Goal: Task Accomplishment & Management: Use online tool/utility

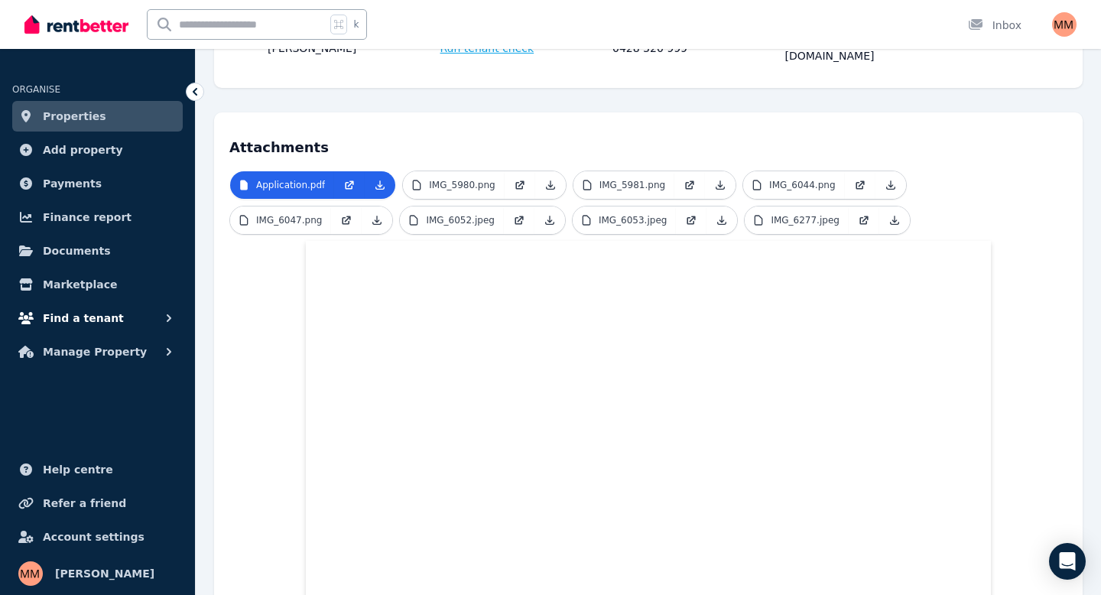
click at [91, 320] on span "Find a tenant" at bounding box center [83, 318] width 81 height 18
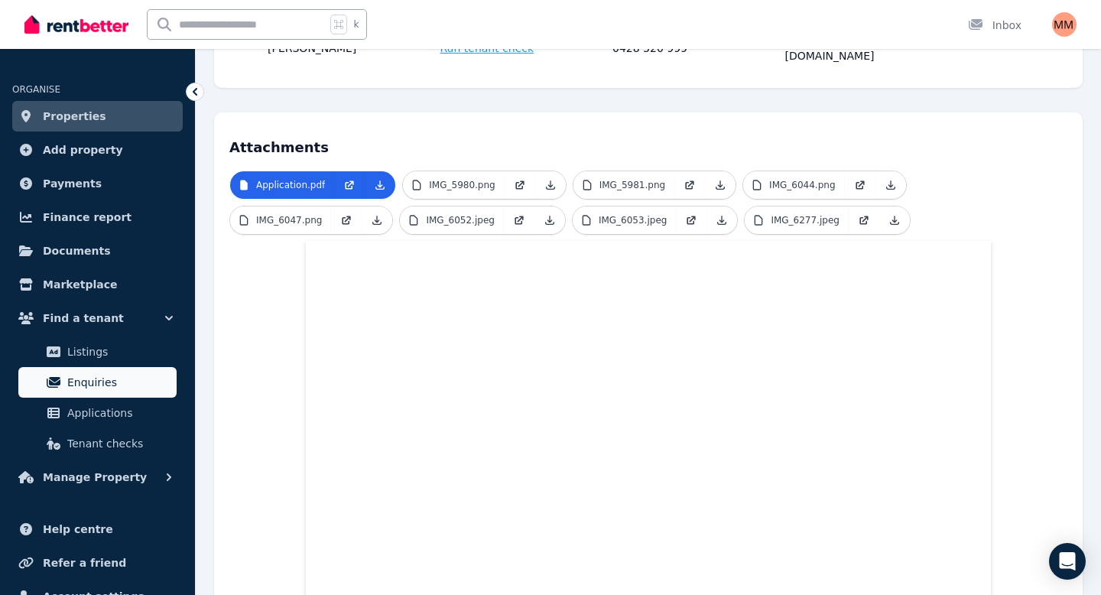
click at [99, 388] on span "Enquiries" at bounding box center [118, 382] width 103 height 18
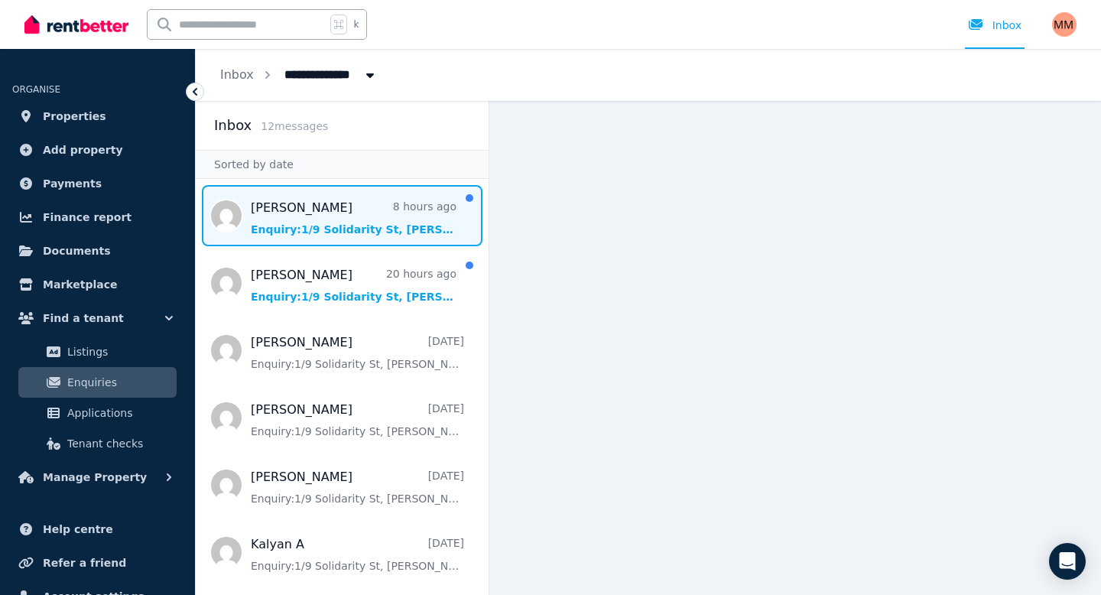
click at [315, 216] on span "Message list" at bounding box center [342, 215] width 293 height 61
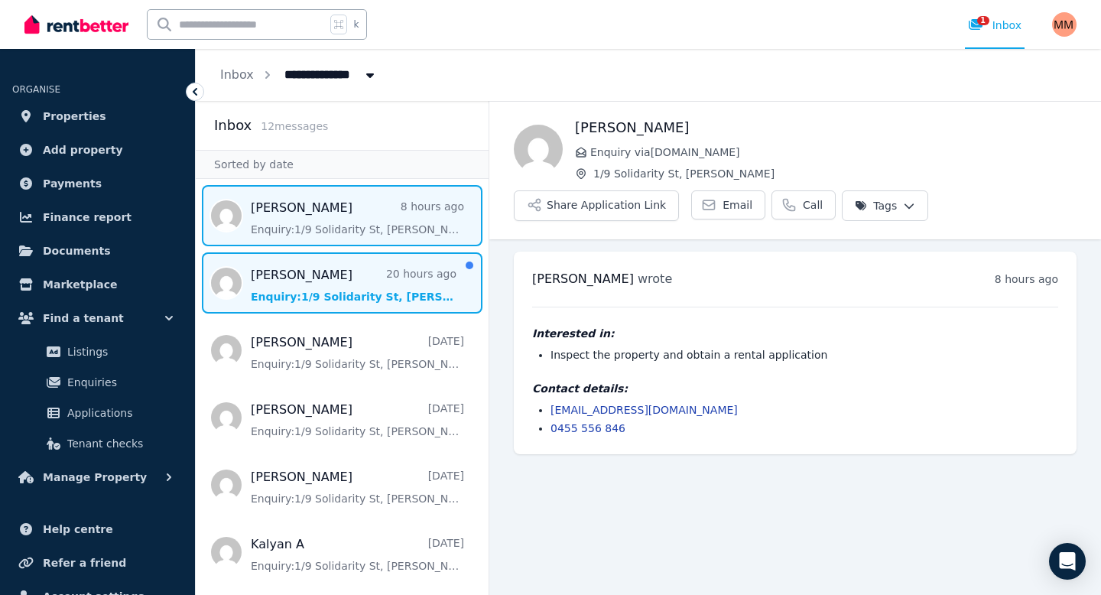
click at [377, 281] on span "Message list" at bounding box center [342, 282] width 293 height 61
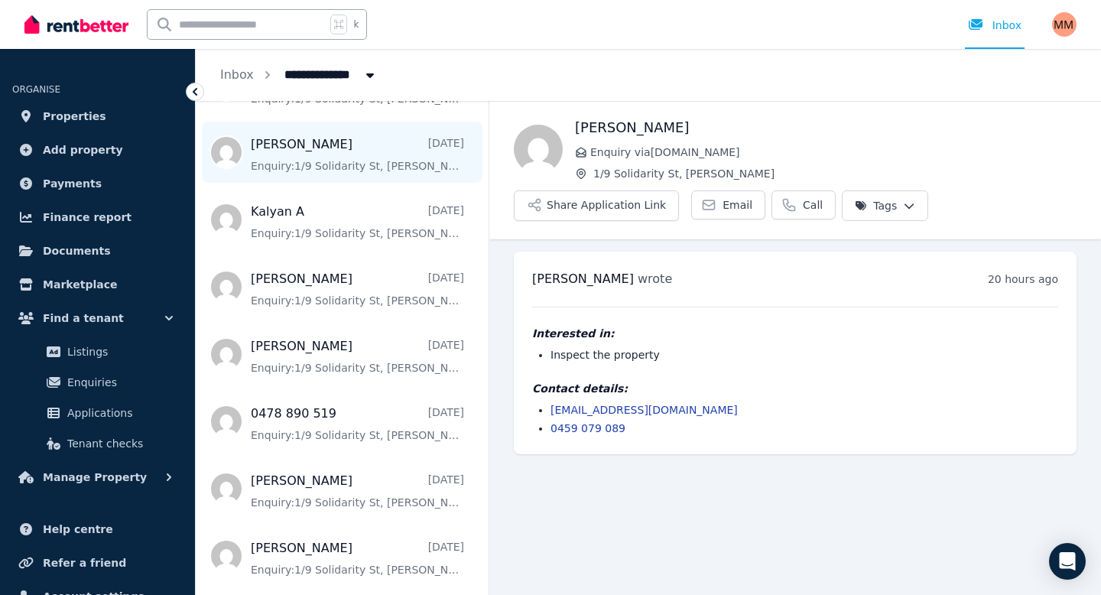
scroll to position [335, 0]
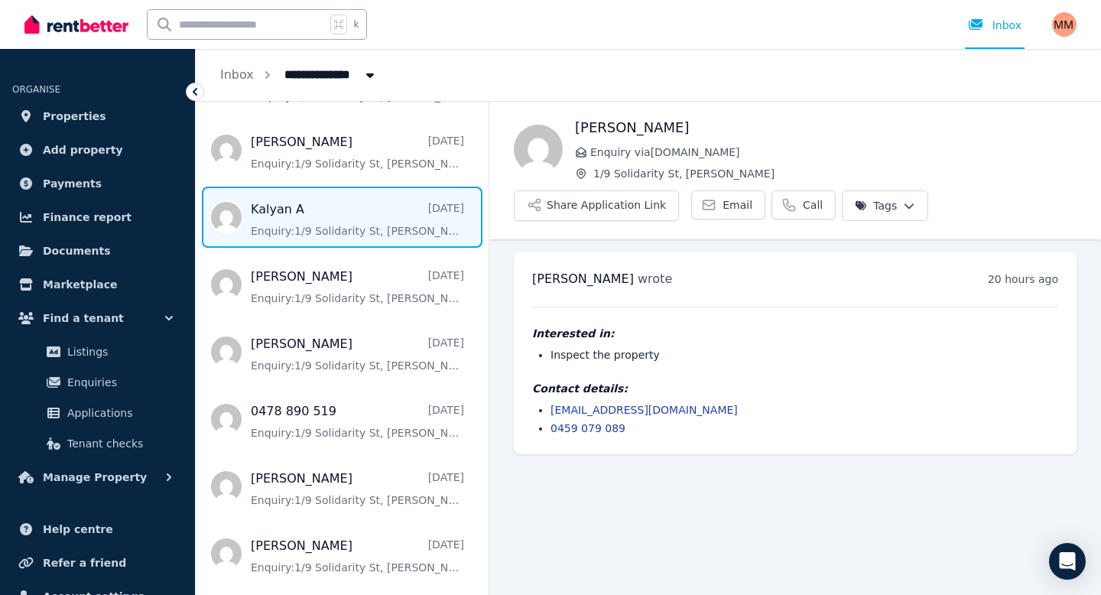
click at [292, 205] on span "Message list" at bounding box center [342, 217] width 293 height 61
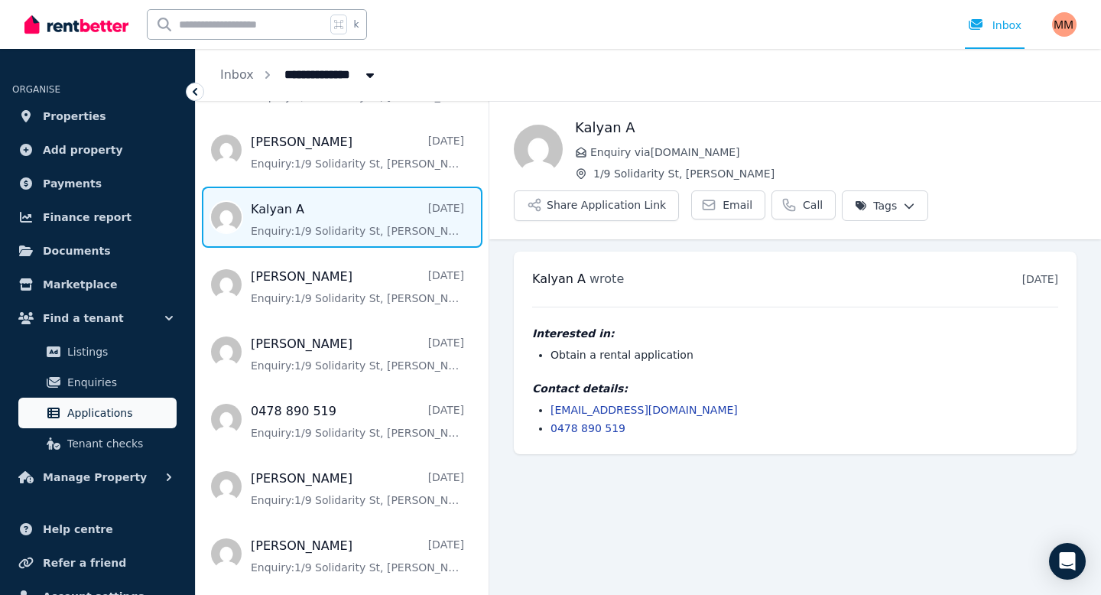
click at [85, 425] on link "Applications" at bounding box center [97, 413] width 158 height 31
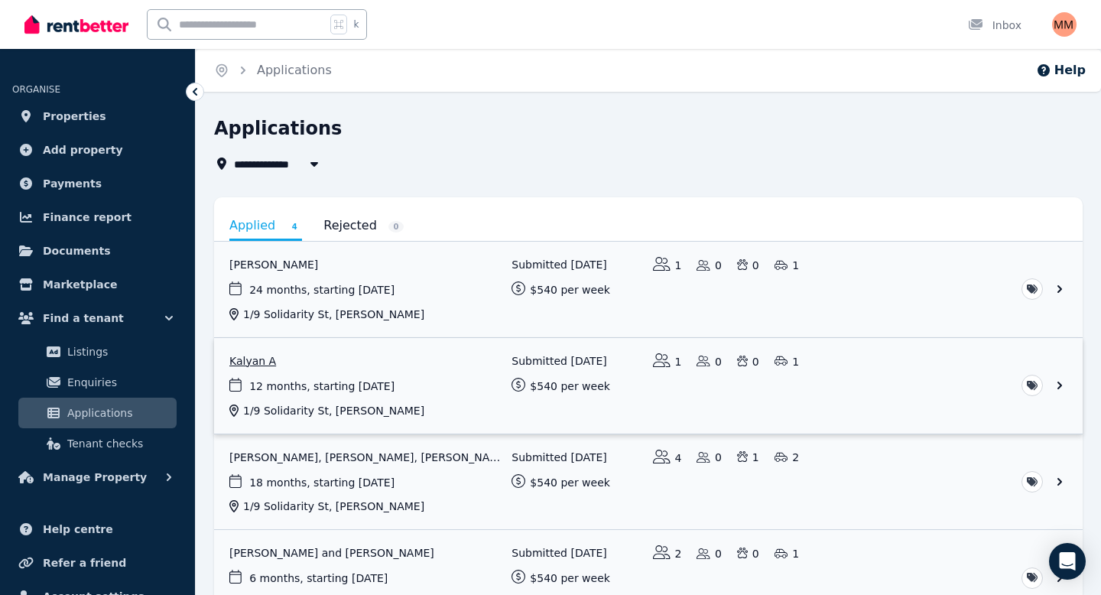
click at [259, 364] on link "View application: Kalyan A" at bounding box center [648, 386] width 869 height 96
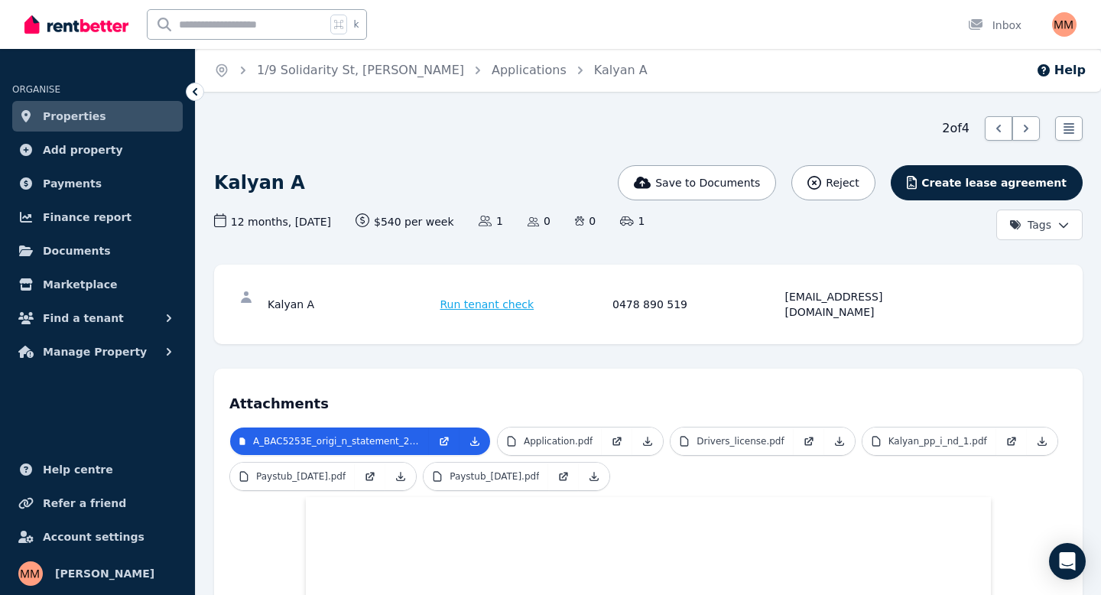
click at [500, 297] on span "Run tenant check" at bounding box center [487, 304] width 94 height 15
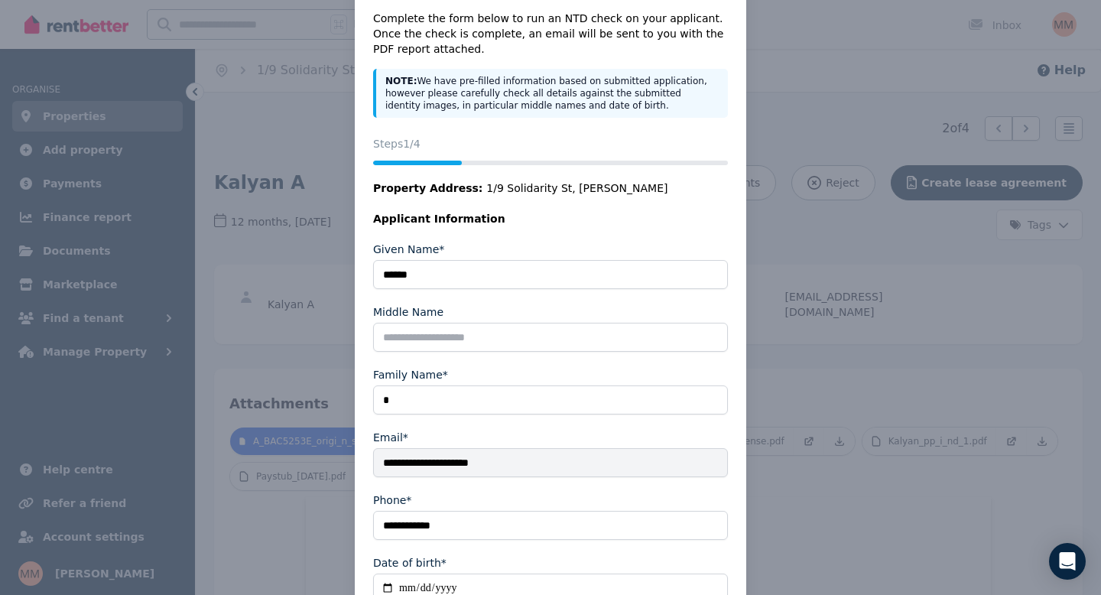
scroll to position [161, 0]
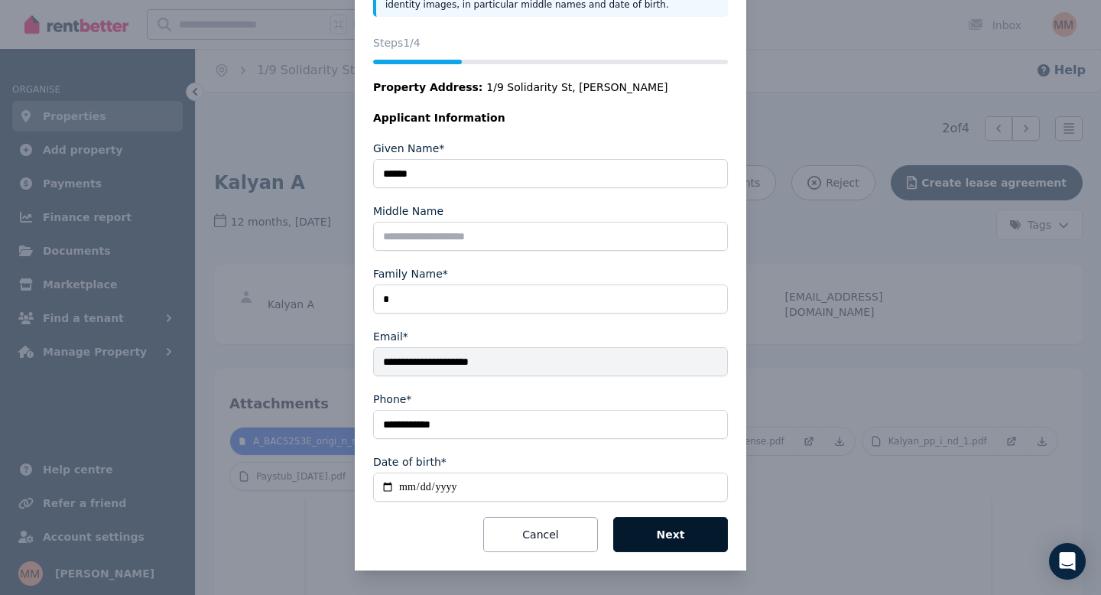
click at [658, 530] on button "Next" at bounding box center [670, 534] width 115 height 35
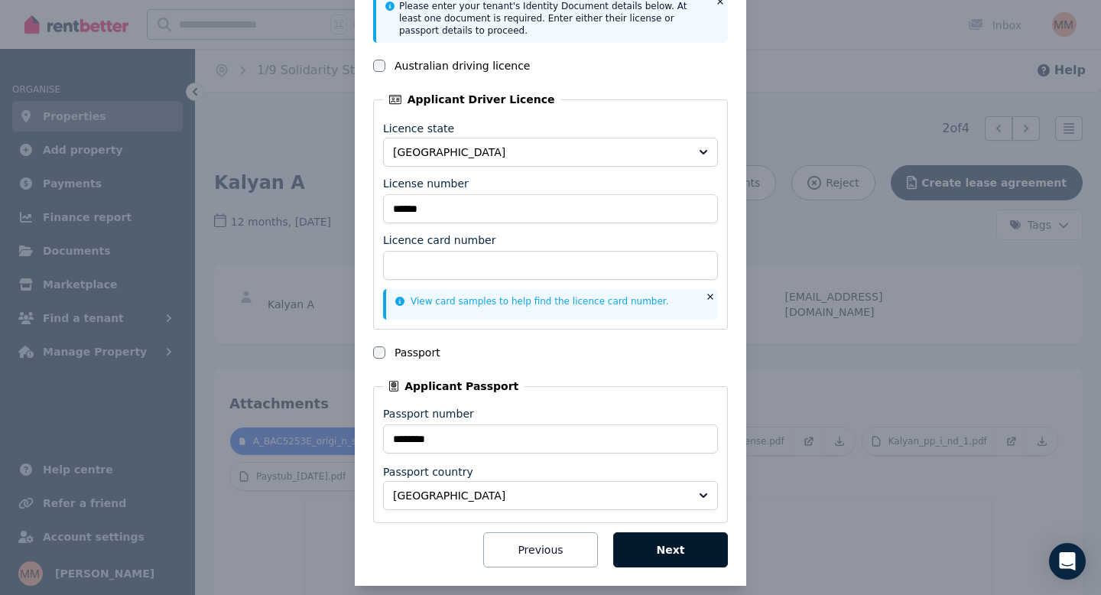
click at [662, 555] on button "Next" at bounding box center [670, 549] width 115 height 35
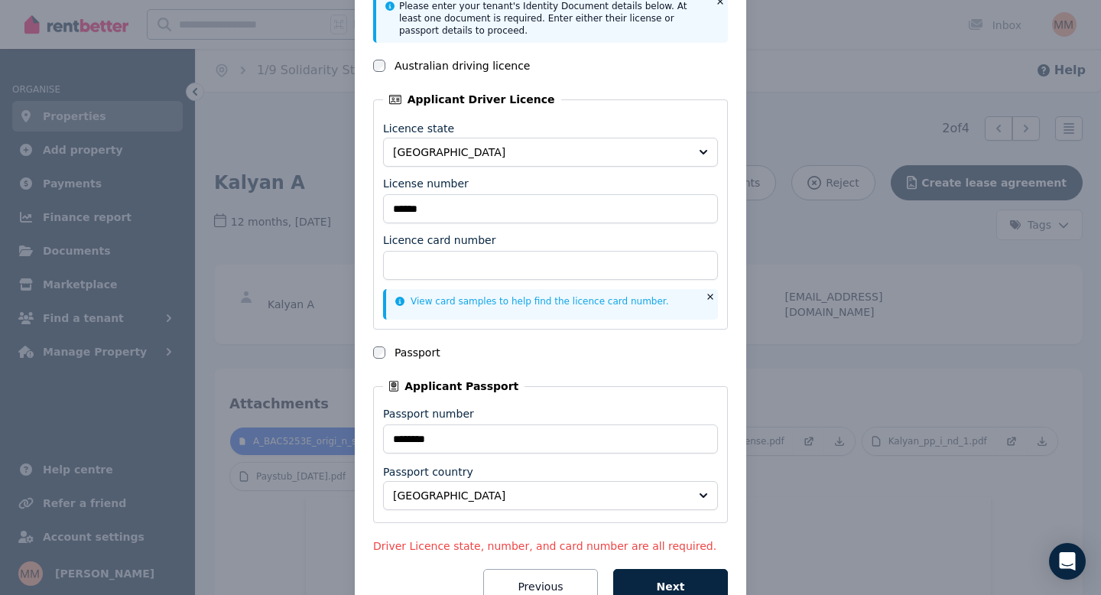
click at [844, 73] on div "National Tenancy Database Check Status Steps 2 /4 Property Address: [STREET_ADD…" at bounding box center [550, 242] width 1101 height 807
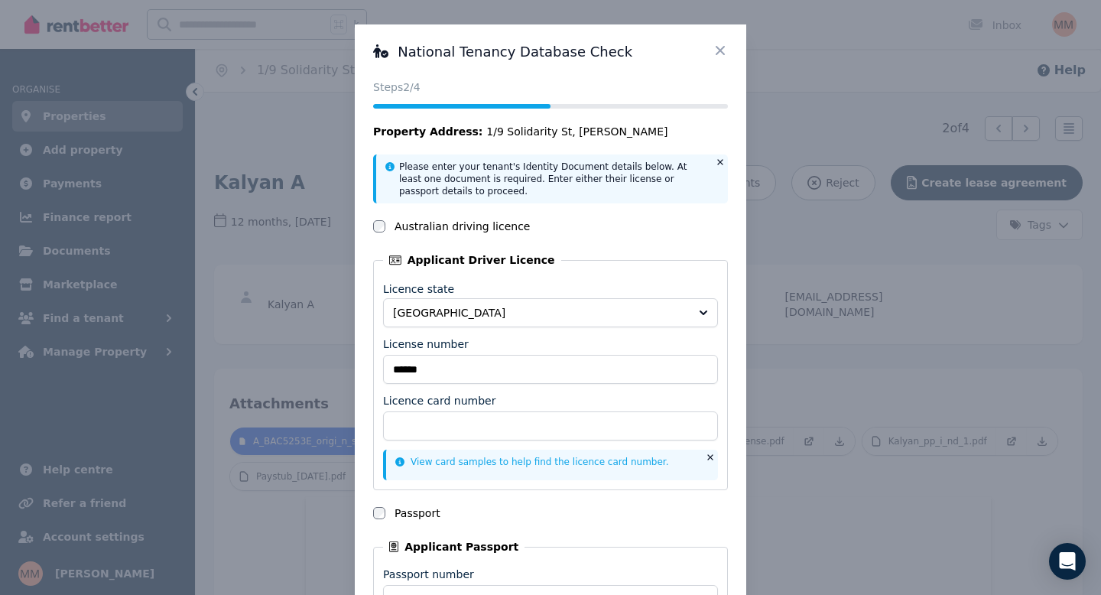
click at [721, 47] on icon at bounding box center [720, 50] width 15 height 15
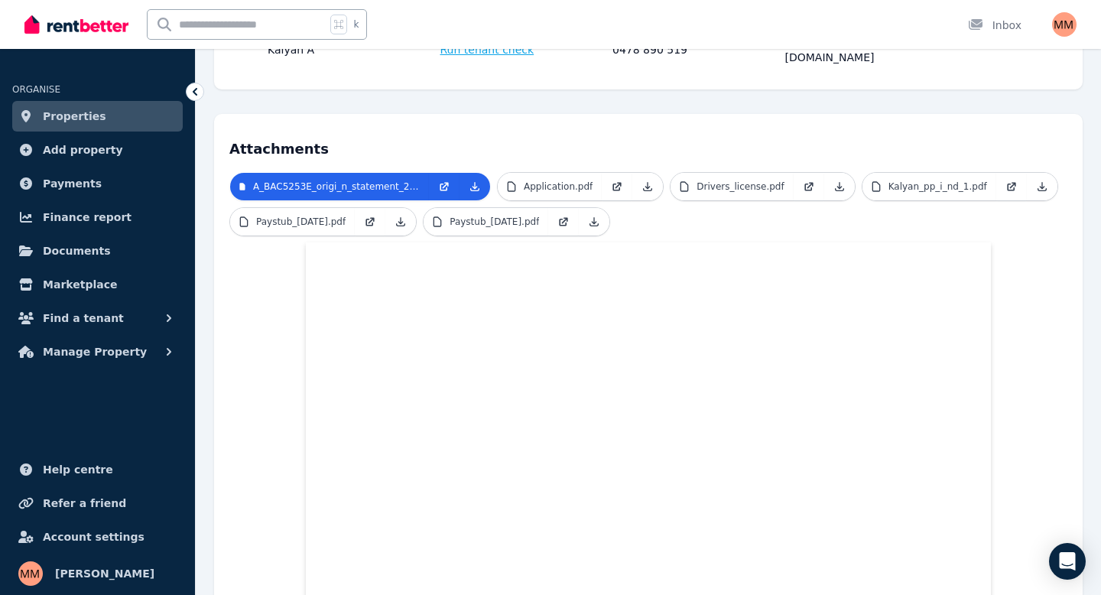
scroll to position [258, 0]
